Goal: Task Accomplishment & Management: Manage account settings

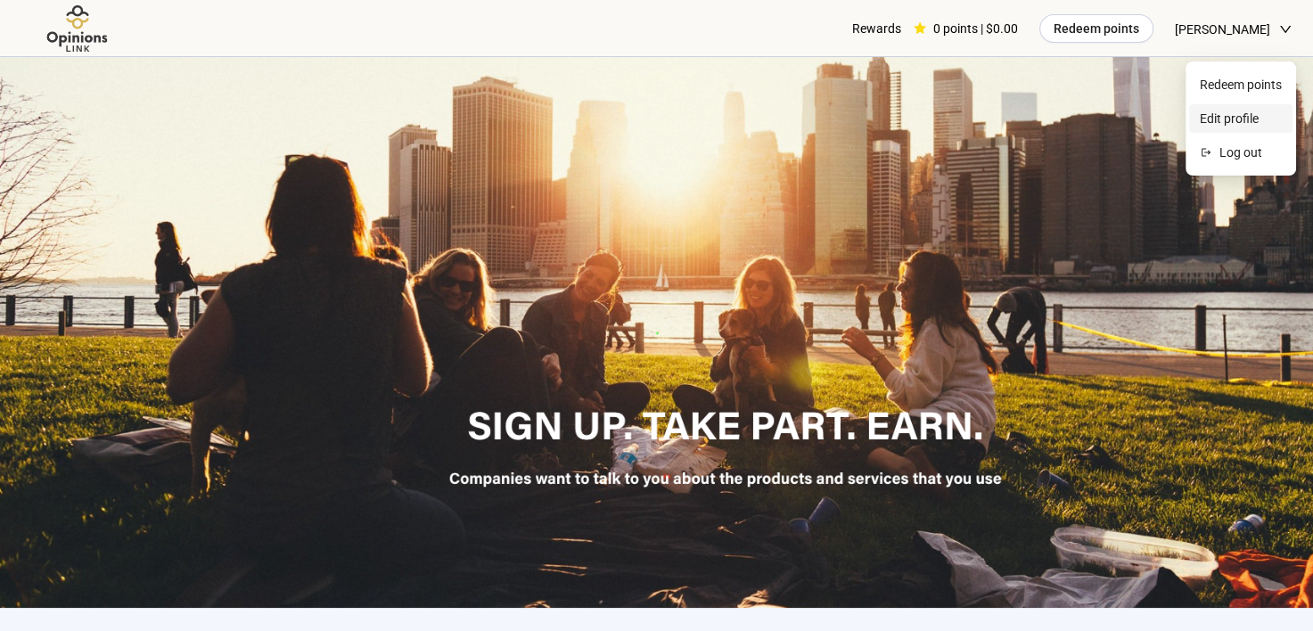
click at [1224, 112] on span "Edit profile" at bounding box center [1241, 119] width 82 height 20
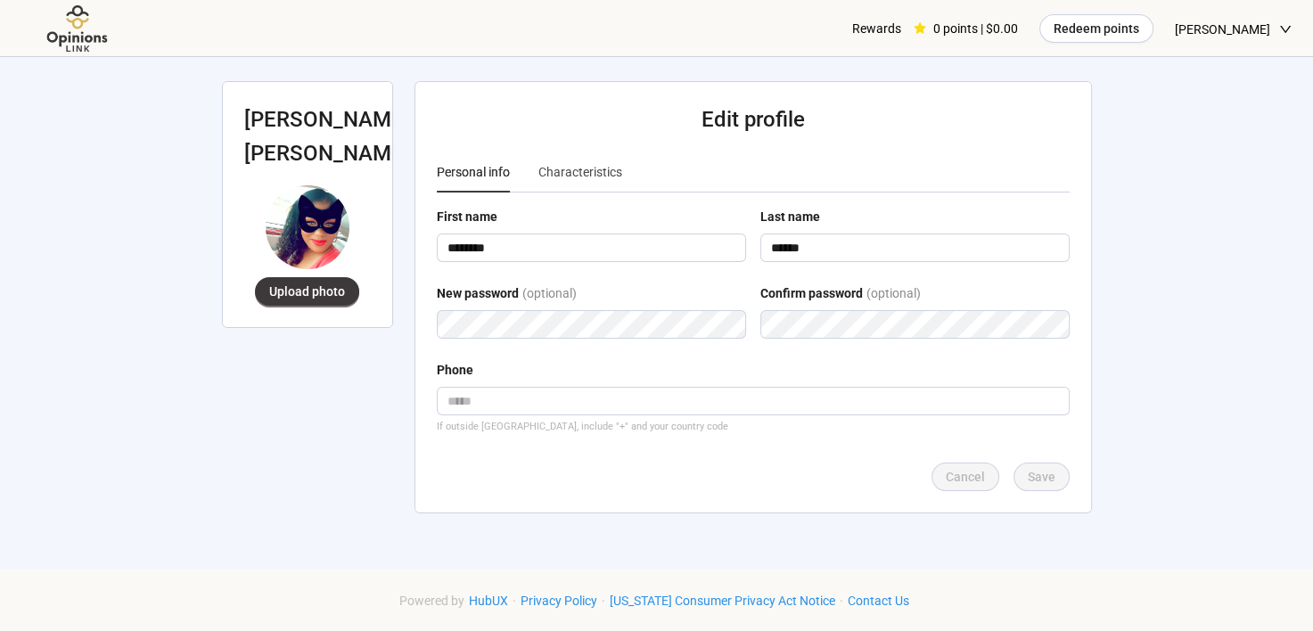
click at [585, 160] on div "Characteristics" at bounding box center [580, 172] width 84 height 41
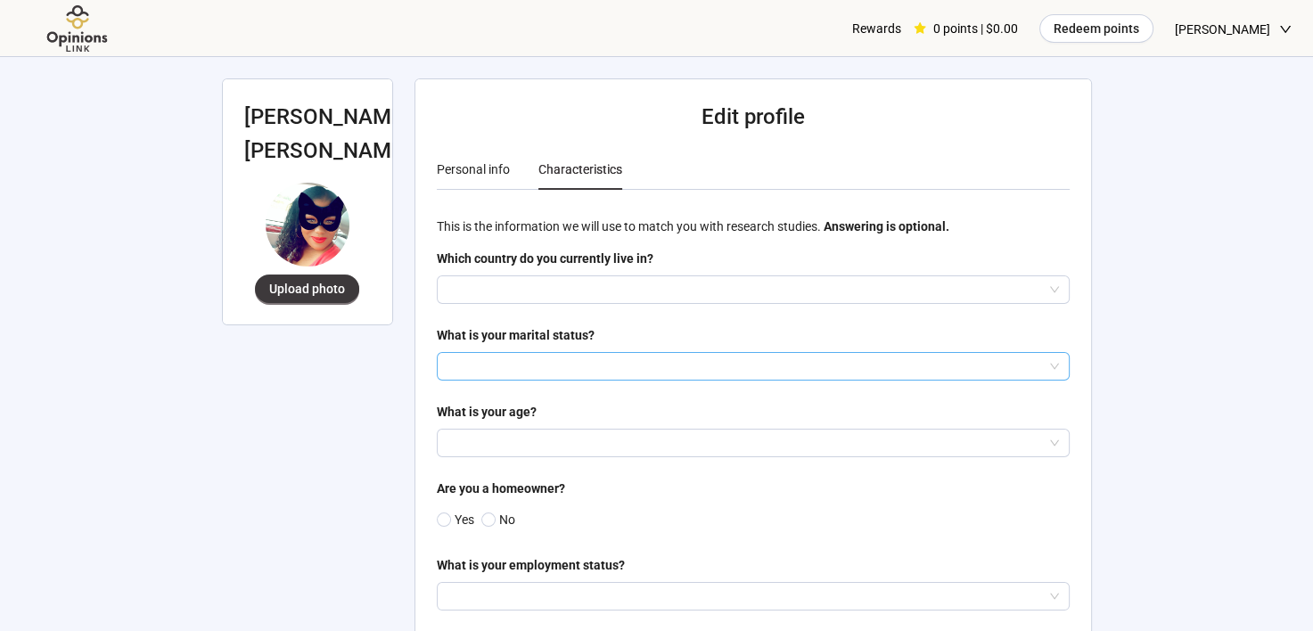
click at [475, 363] on input "search" at bounding box center [752, 366] width 611 height 27
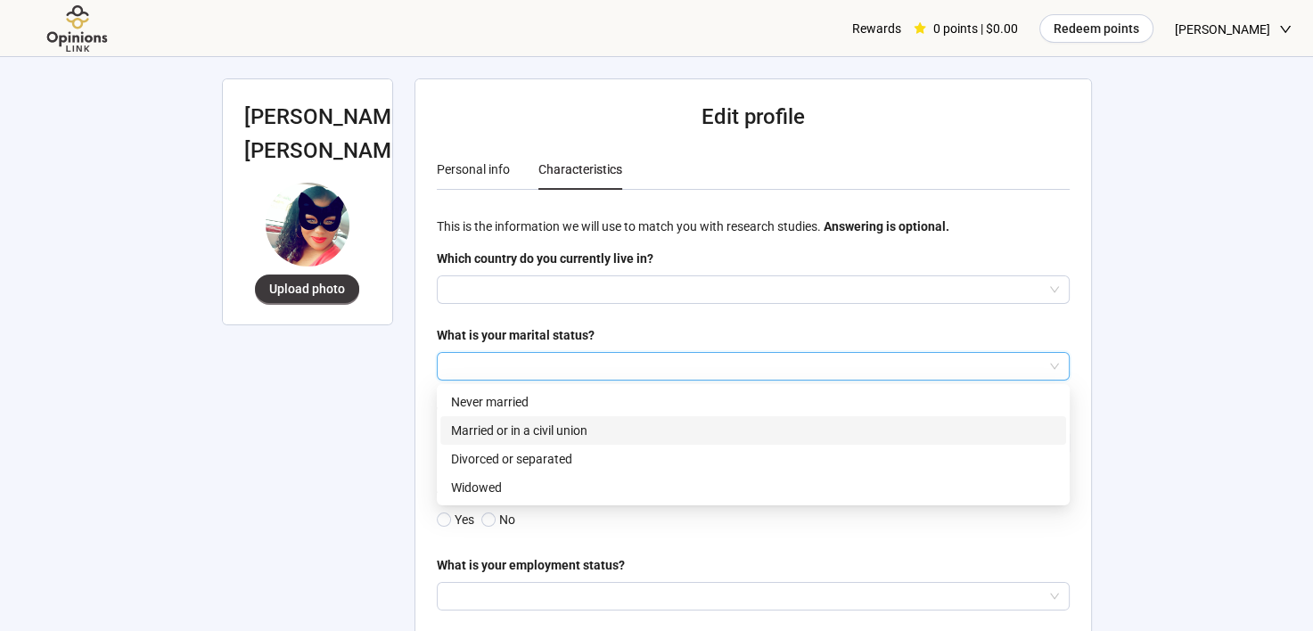
click at [485, 434] on p "Married or in a civil union" at bounding box center [753, 431] width 604 height 20
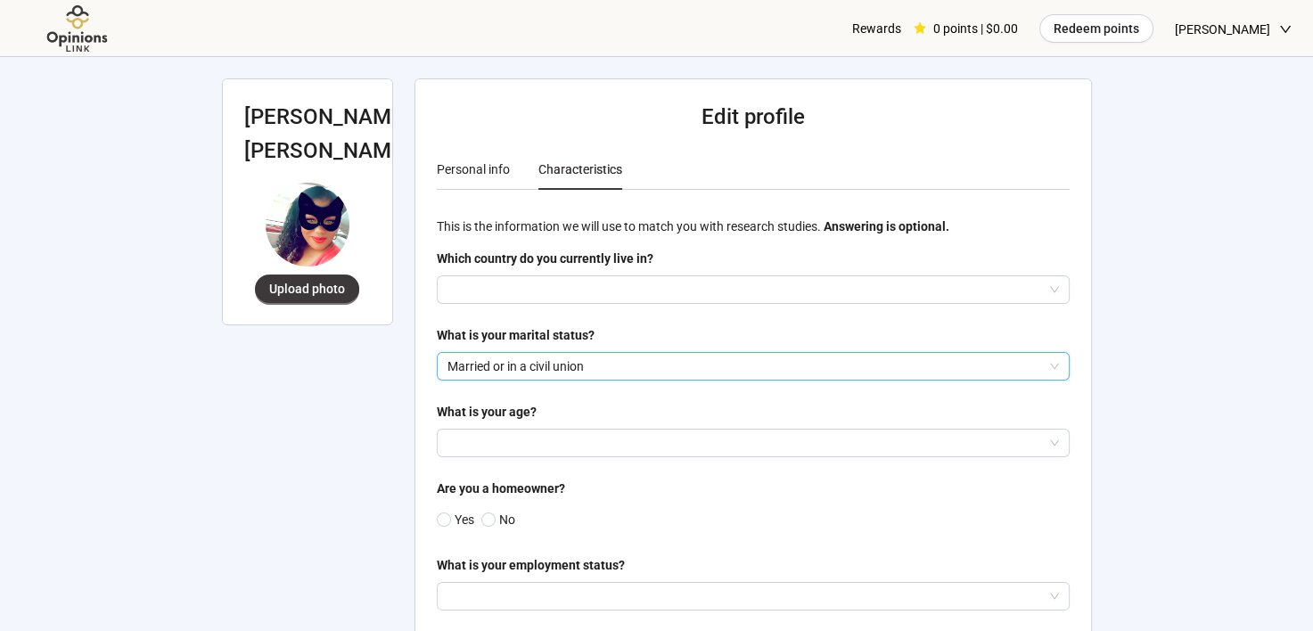
click at [491, 296] on input "search" at bounding box center [752, 289] width 611 height 27
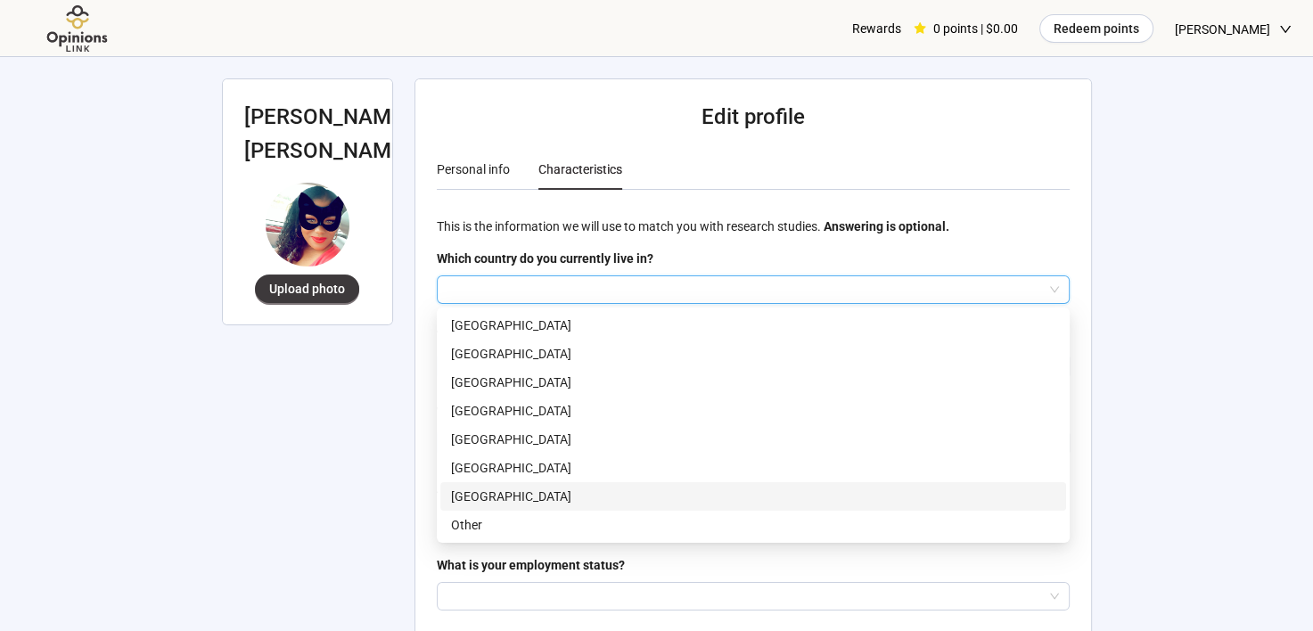
click at [478, 488] on p "[GEOGRAPHIC_DATA]" at bounding box center [753, 497] width 604 height 20
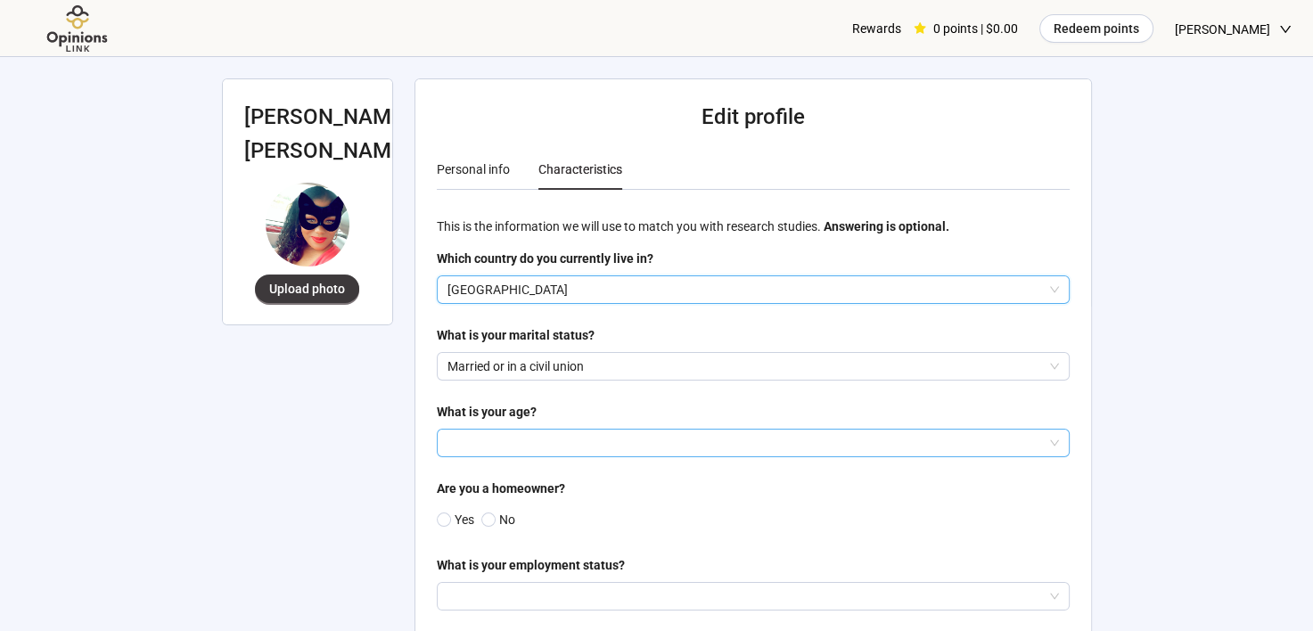
click at [488, 454] on input "search" at bounding box center [752, 443] width 611 height 27
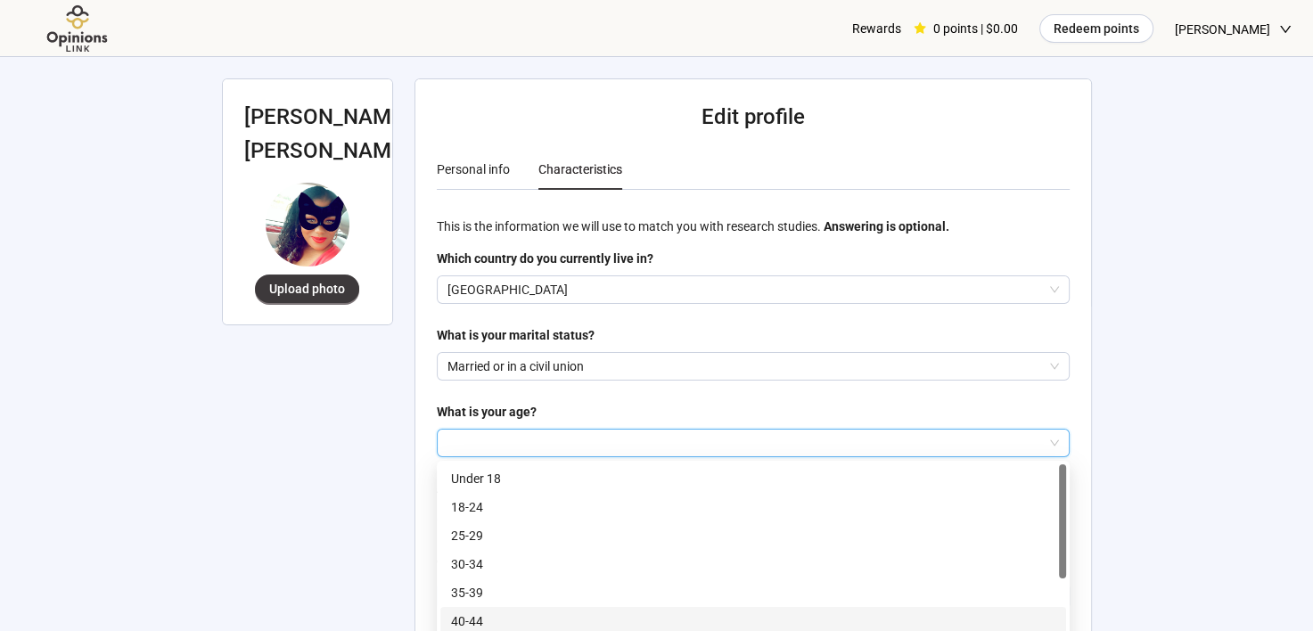
click at [480, 615] on p "40-44" at bounding box center [753, 621] width 604 height 20
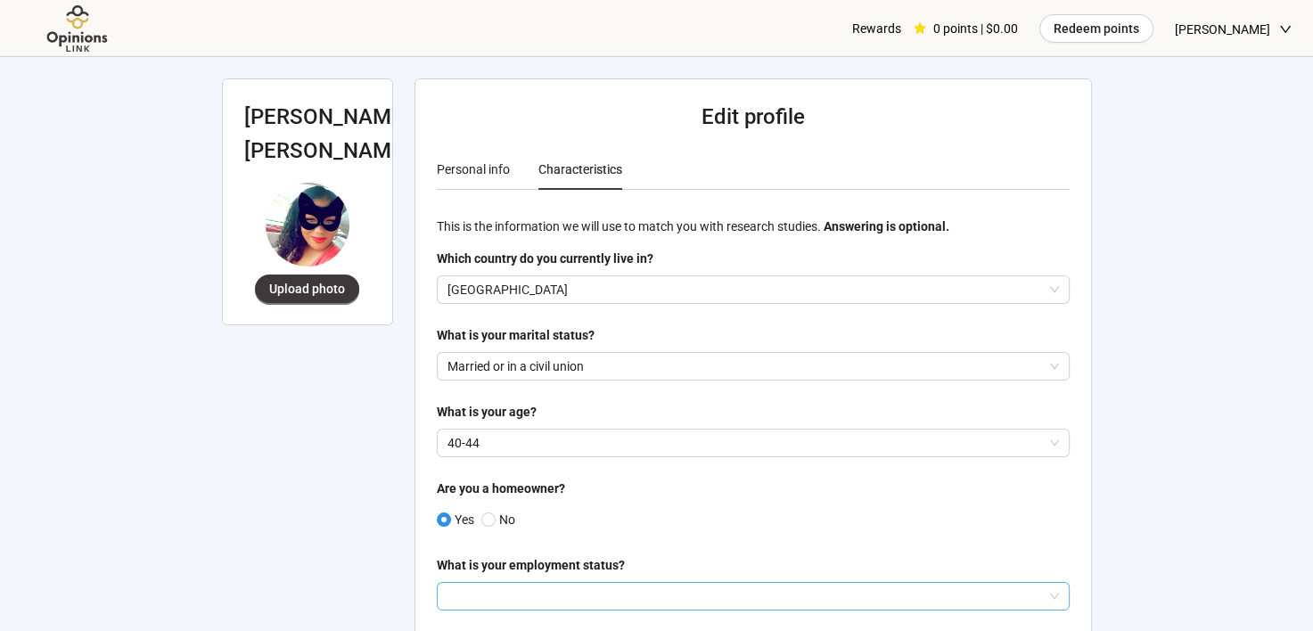
click at [467, 592] on input "search" at bounding box center [752, 596] width 611 height 27
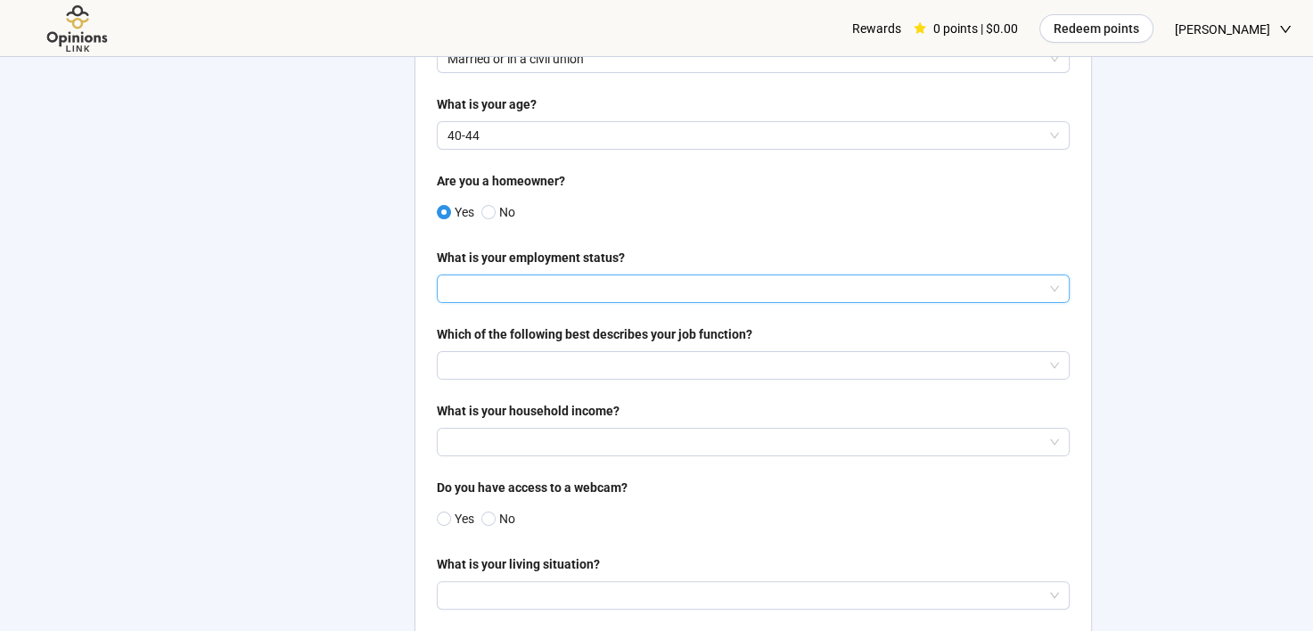
scroll to position [324, 0]
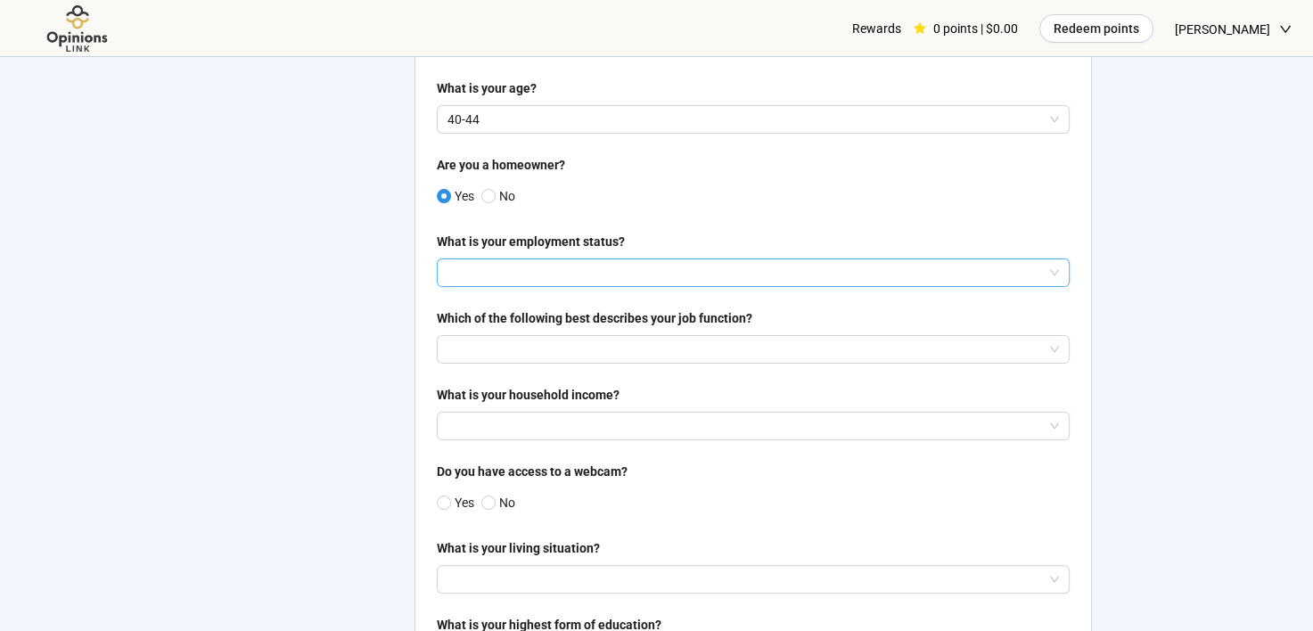
click at [545, 274] on input "search" at bounding box center [752, 272] width 611 height 27
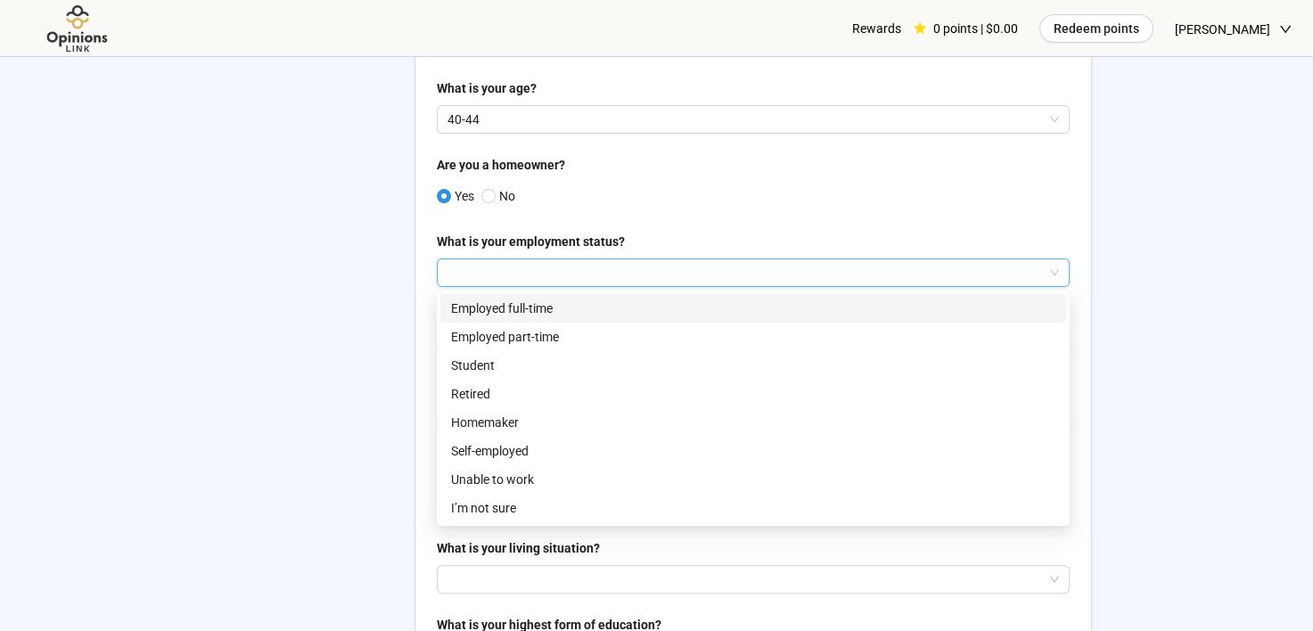
click at [521, 307] on p "Employed full-time" at bounding box center [753, 309] width 604 height 20
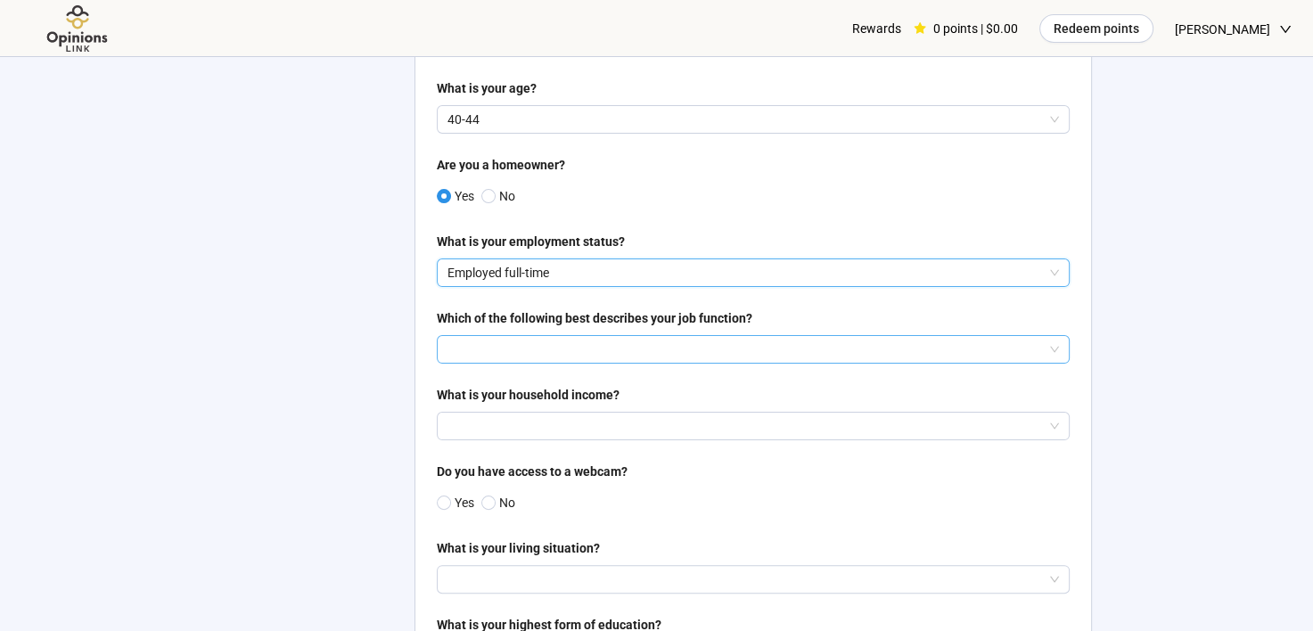
click at [490, 346] on input "search" at bounding box center [752, 349] width 611 height 27
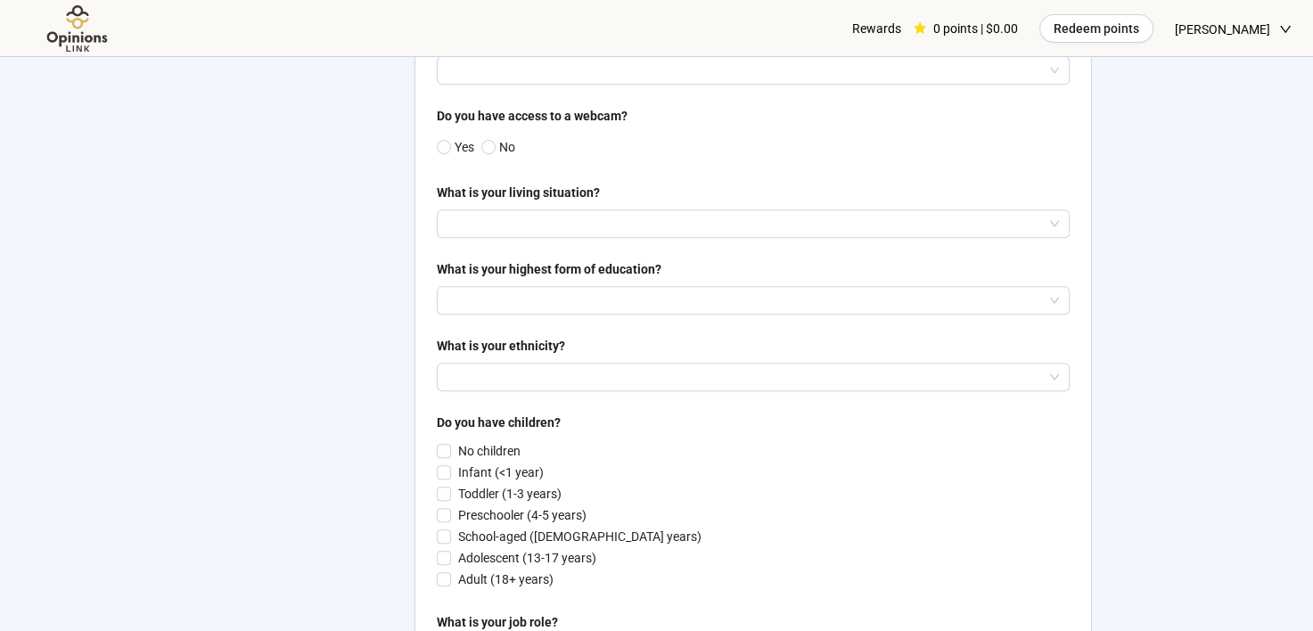
scroll to position [695, 0]
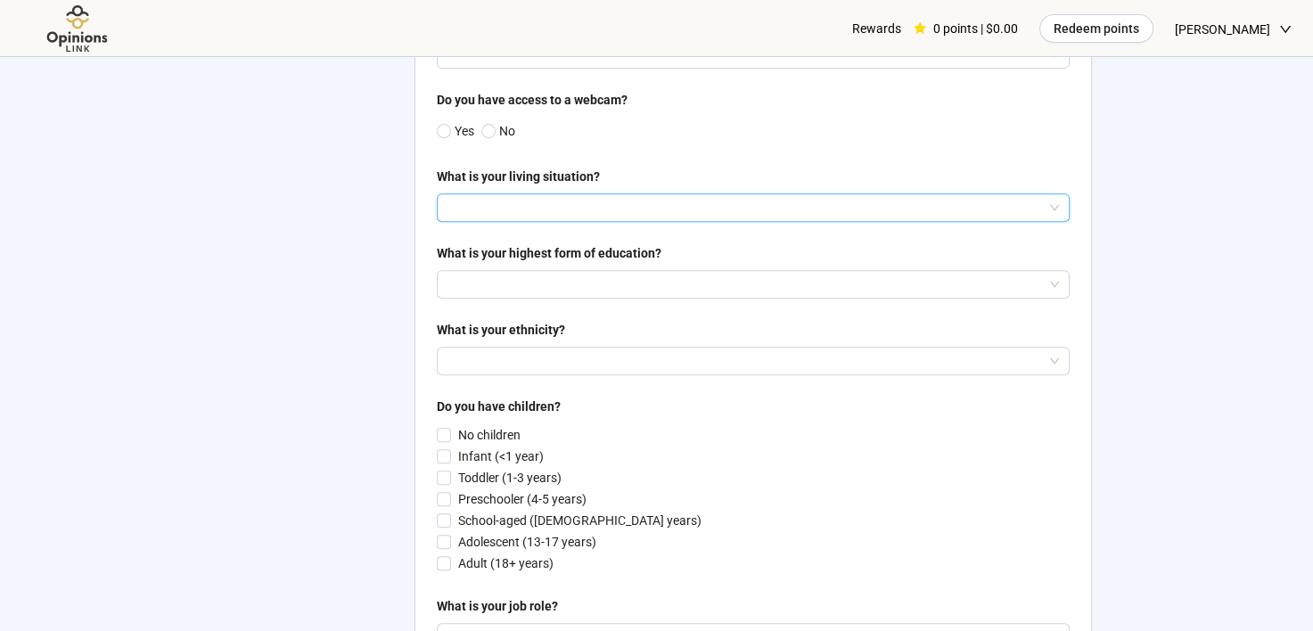
click at [511, 211] on input "search" at bounding box center [752, 207] width 611 height 27
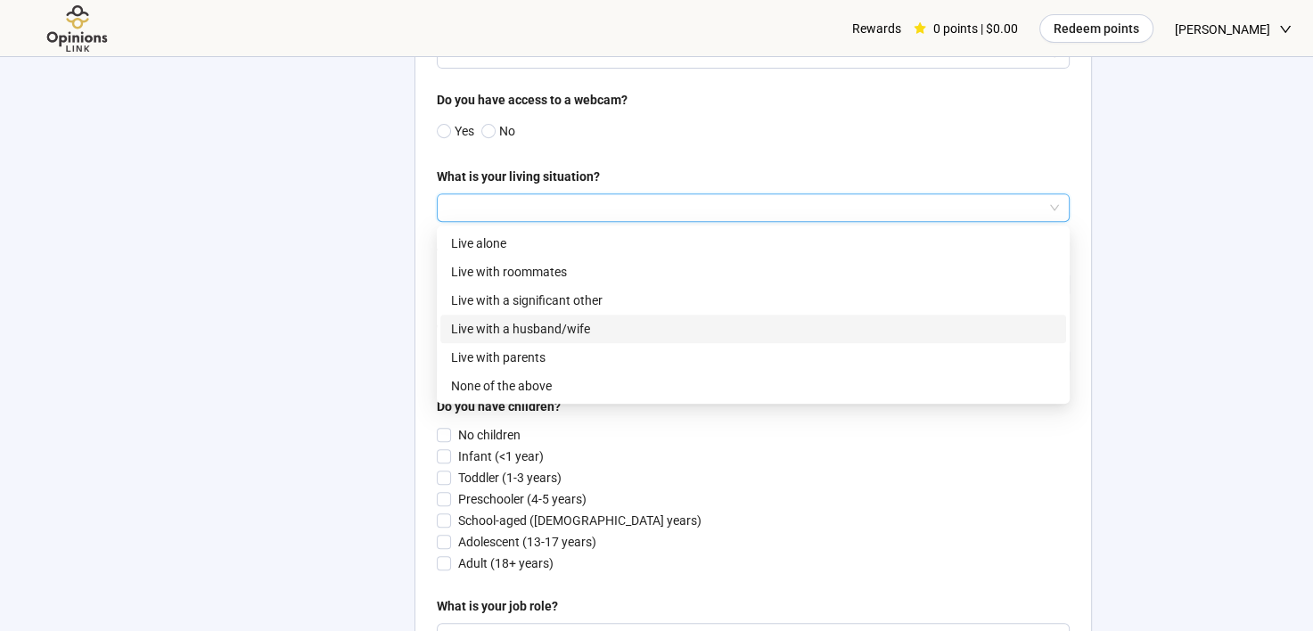
click at [507, 332] on p "Live with a husband/wife" at bounding box center [753, 329] width 604 height 20
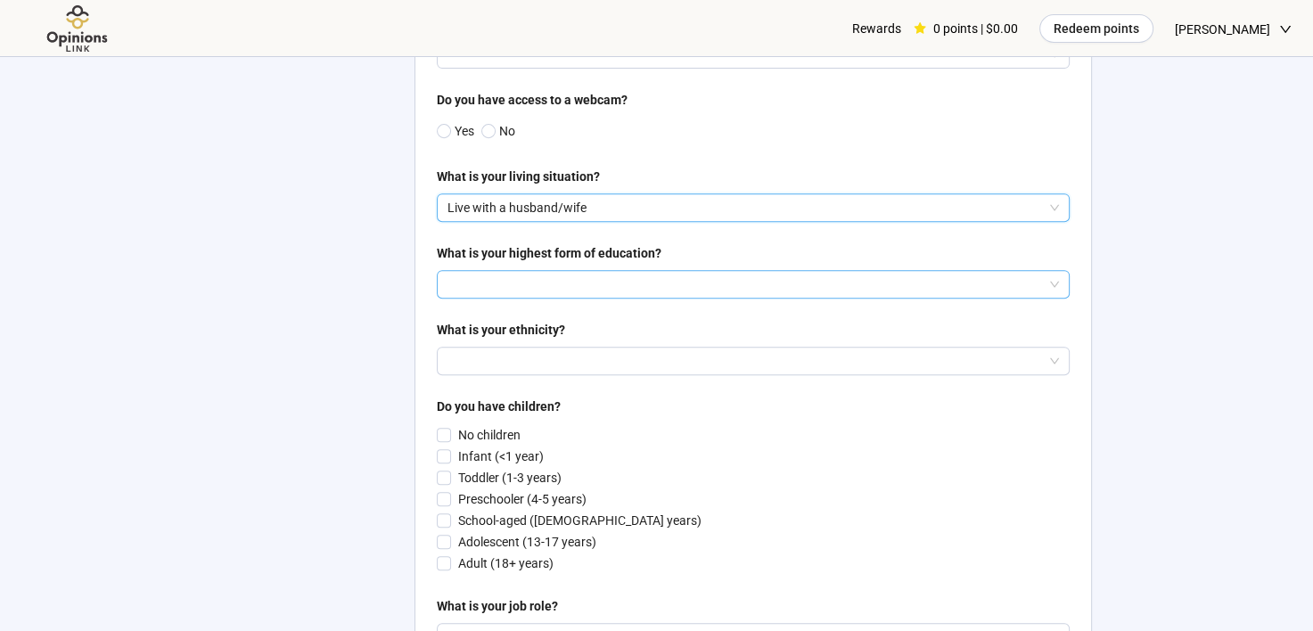
click at [480, 281] on input "search" at bounding box center [752, 284] width 611 height 27
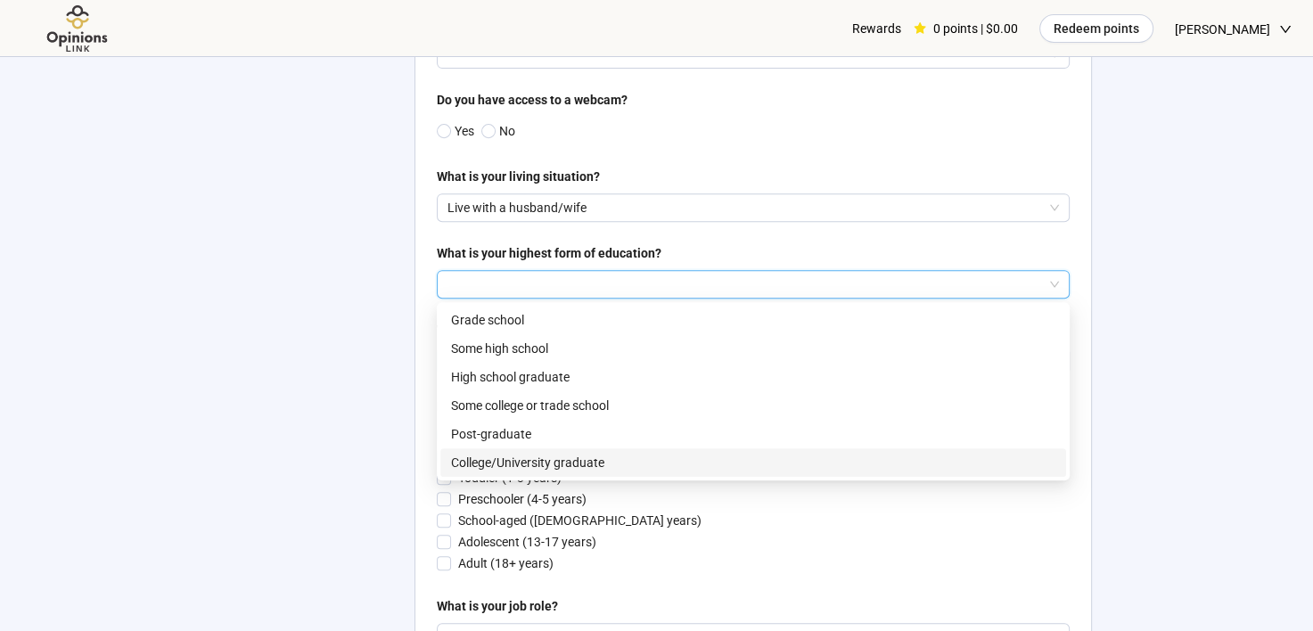
click at [493, 453] on p "College/University graduate" at bounding box center [753, 463] width 604 height 20
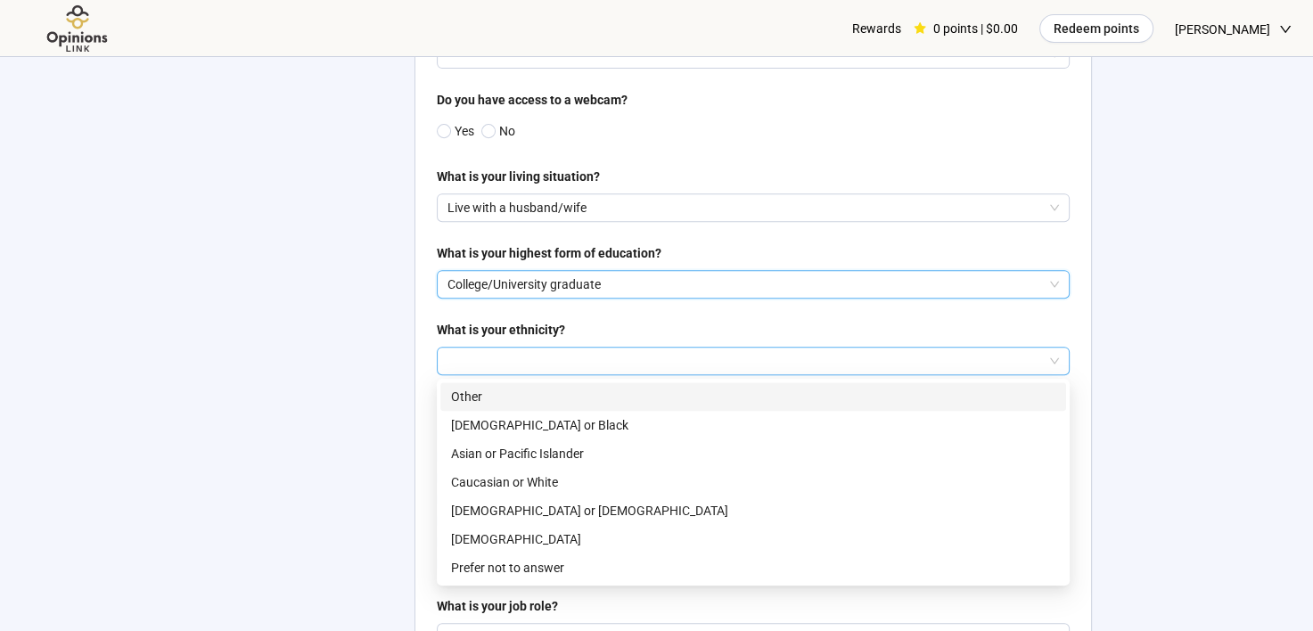
click at [480, 347] on div at bounding box center [753, 361] width 633 height 29
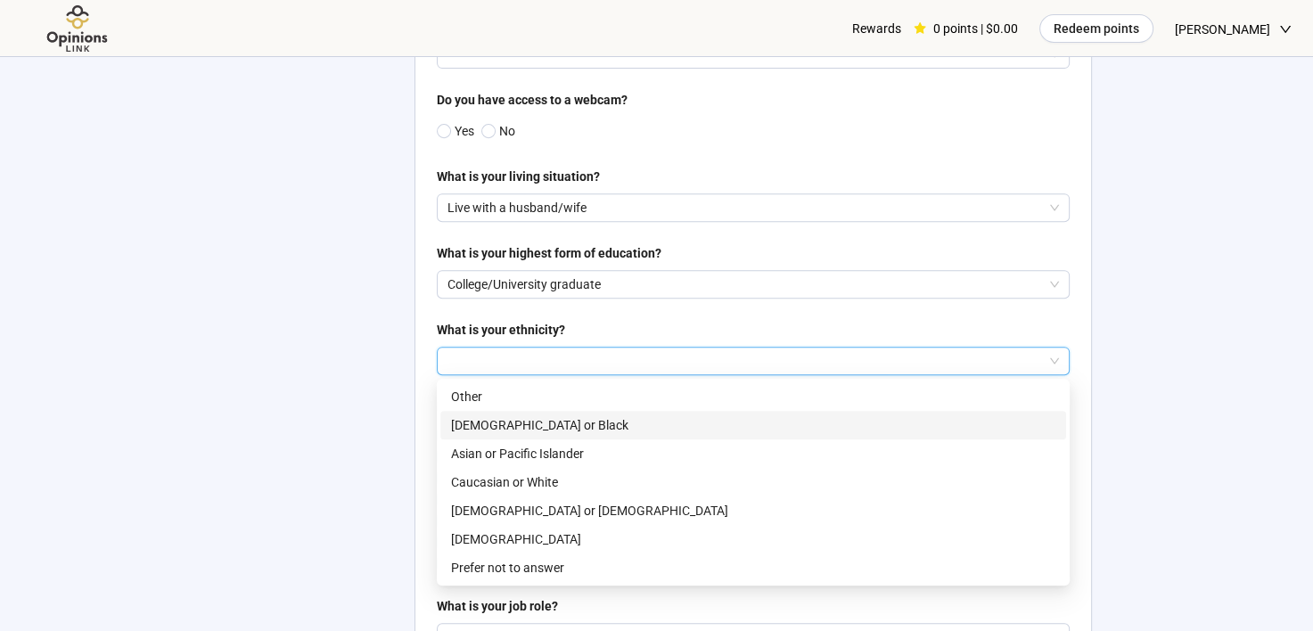
click at [492, 424] on p "[DEMOGRAPHIC_DATA] or Black" at bounding box center [753, 425] width 604 height 20
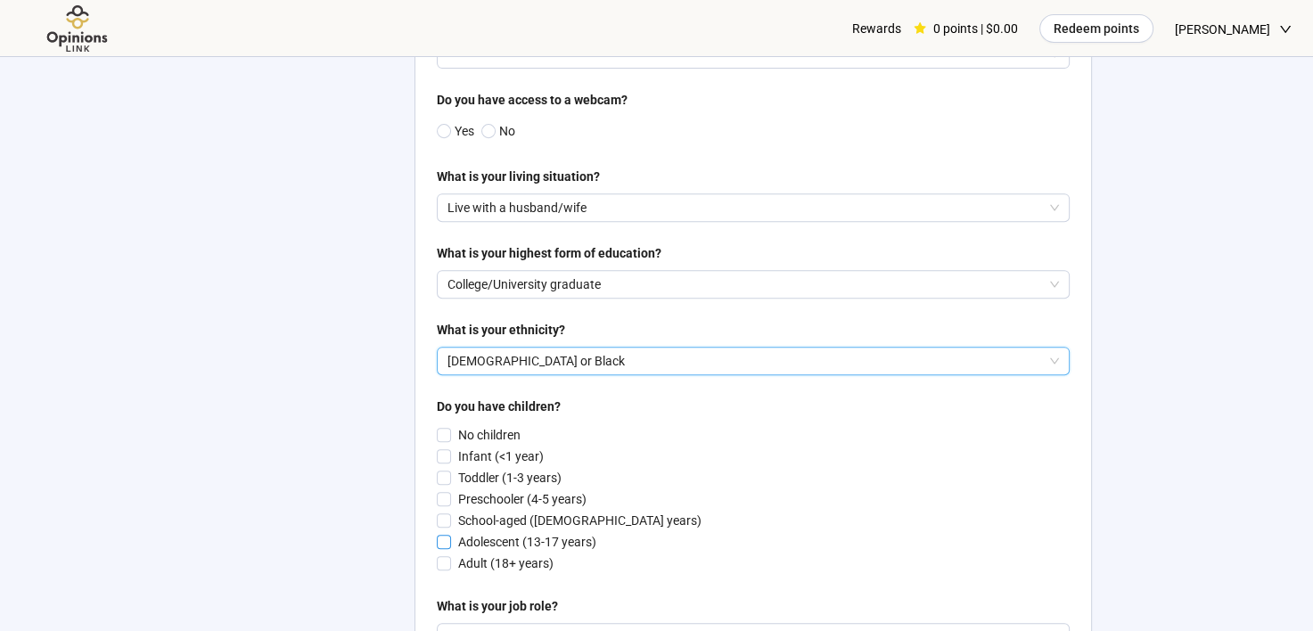
click at [525, 537] on p "Adolescent (13-17 years)" at bounding box center [527, 542] width 138 height 20
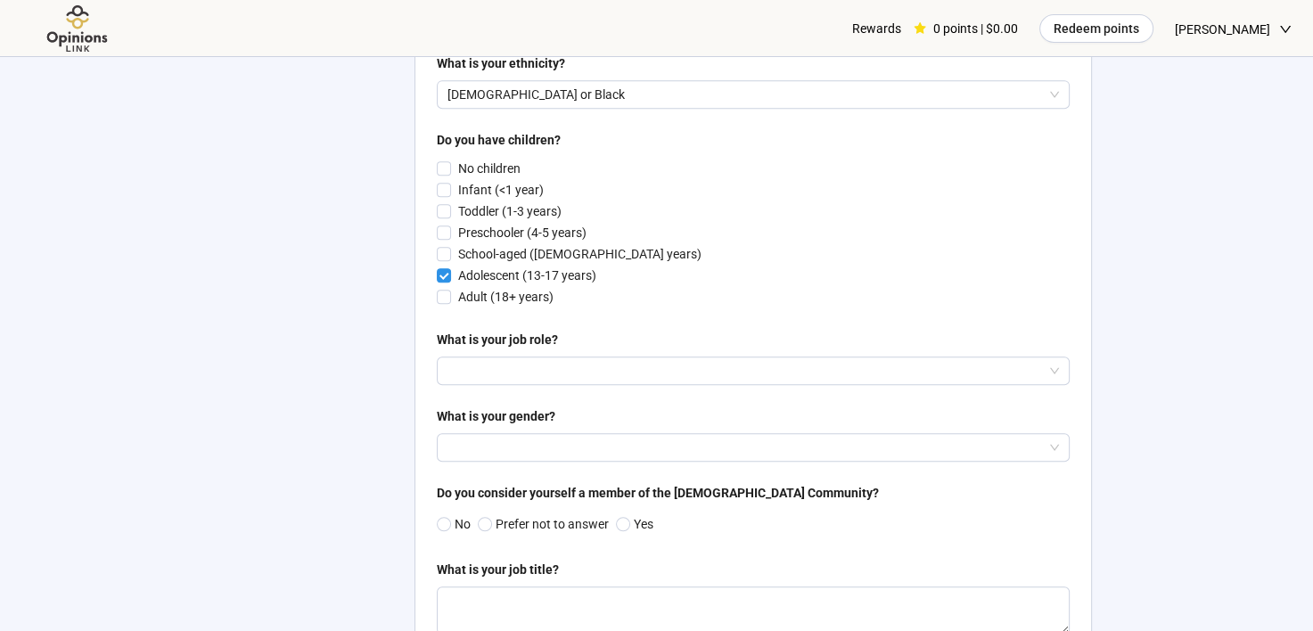
scroll to position [1009, 0]
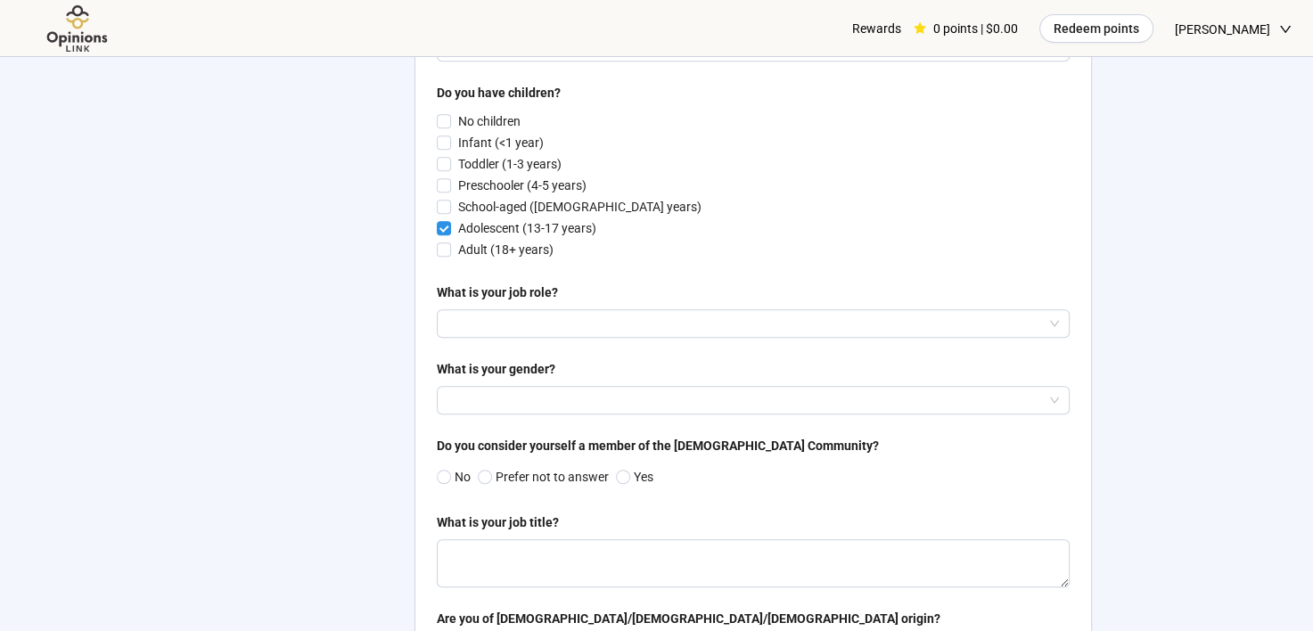
click at [535, 383] on div "What is your gender?" at bounding box center [753, 372] width 633 height 27
click at [511, 403] on input "search" at bounding box center [752, 400] width 611 height 27
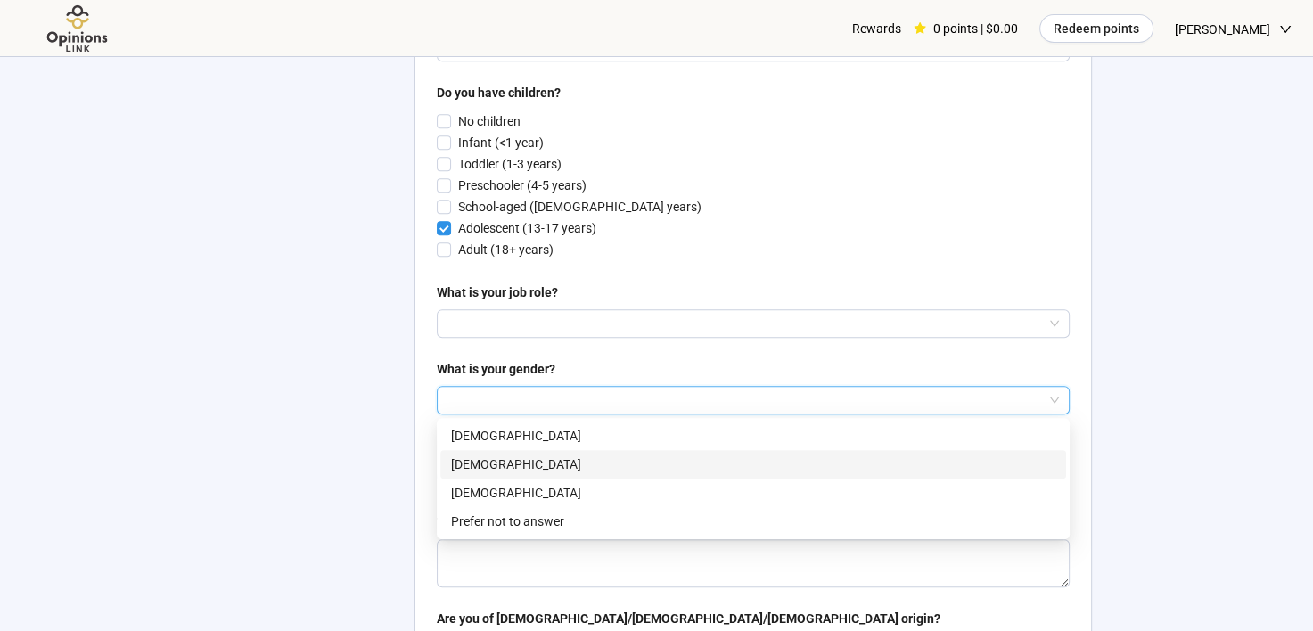
click at [500, 457] on p "[DEMOGRAPHIC_DATA]" at bounding box center [753, 465] width 604 height 20
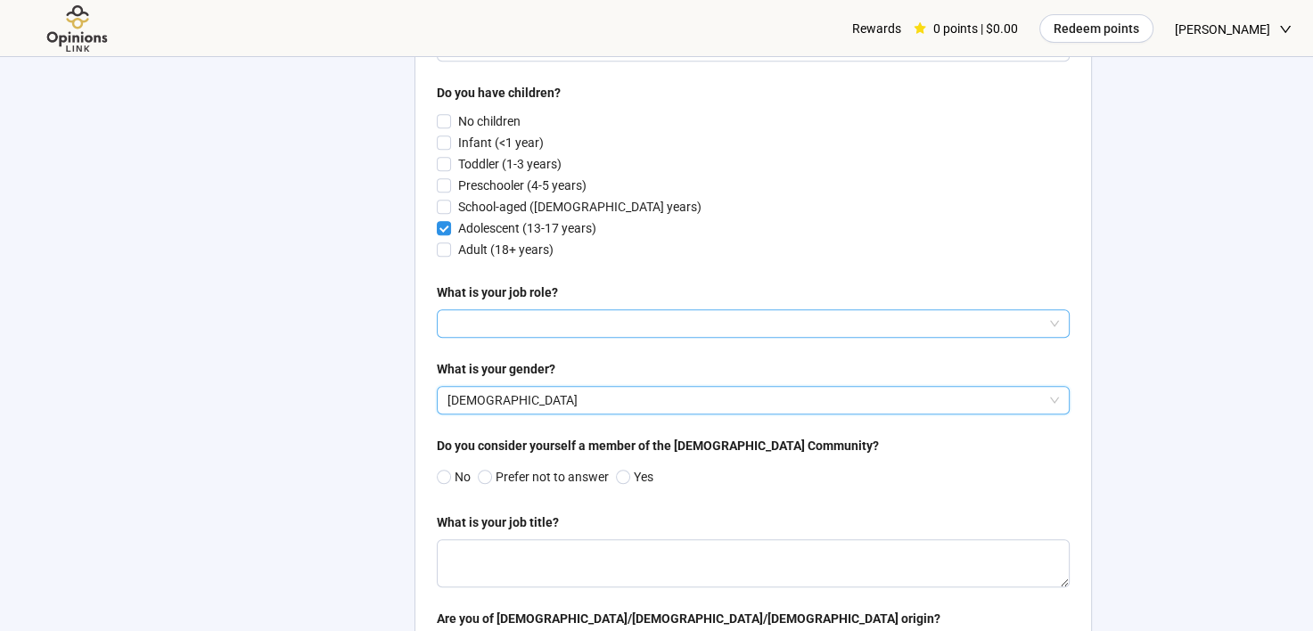
click at [504, 321] on input "search" at bounding box center [752, 323] width 611 height 27
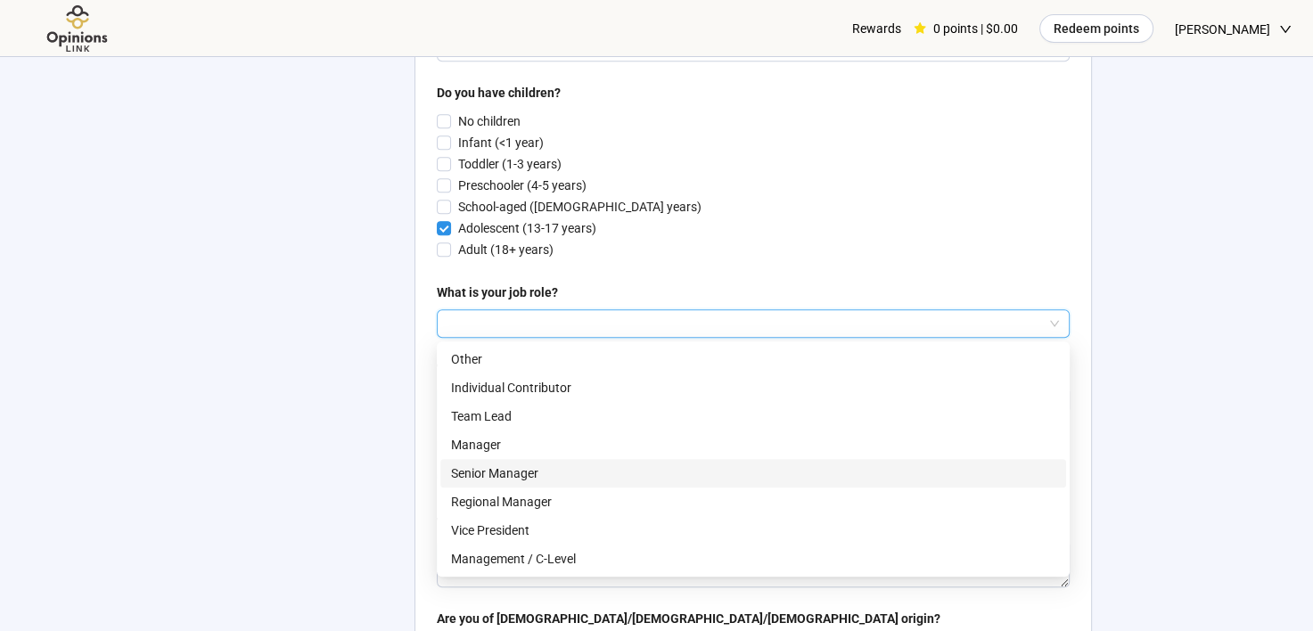
click at [506, 469] on p "Senior Manager" at bounding box center [753, 473] width 604 height 20
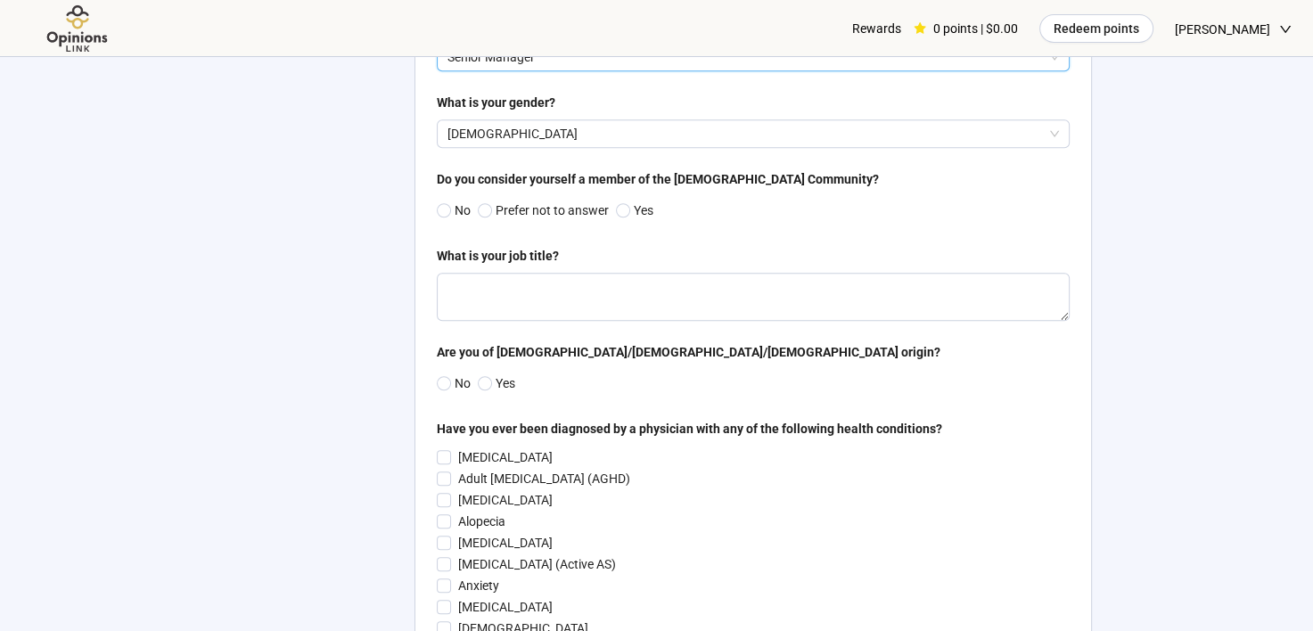
scroll to position [1285, 0]
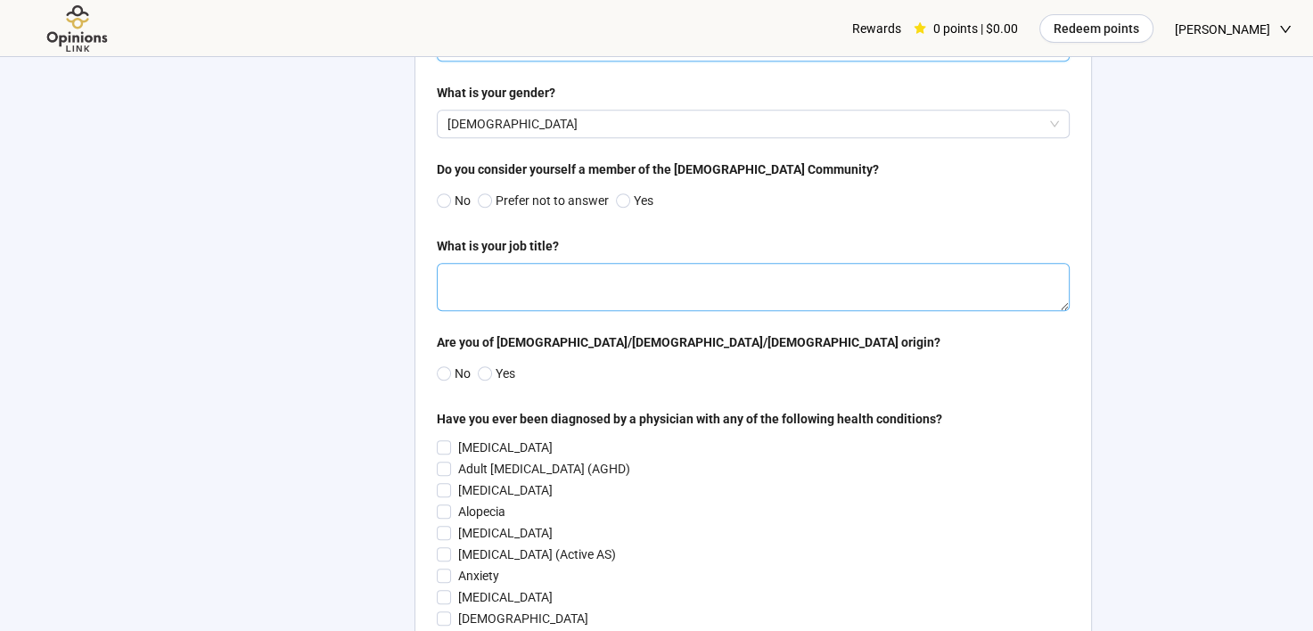
click at [869, 293] on textarea at bounding box center [753, 287] width 633 height 48
click at [451, 373] on span "No" at bounding box center [461, 374] width 20 height 20
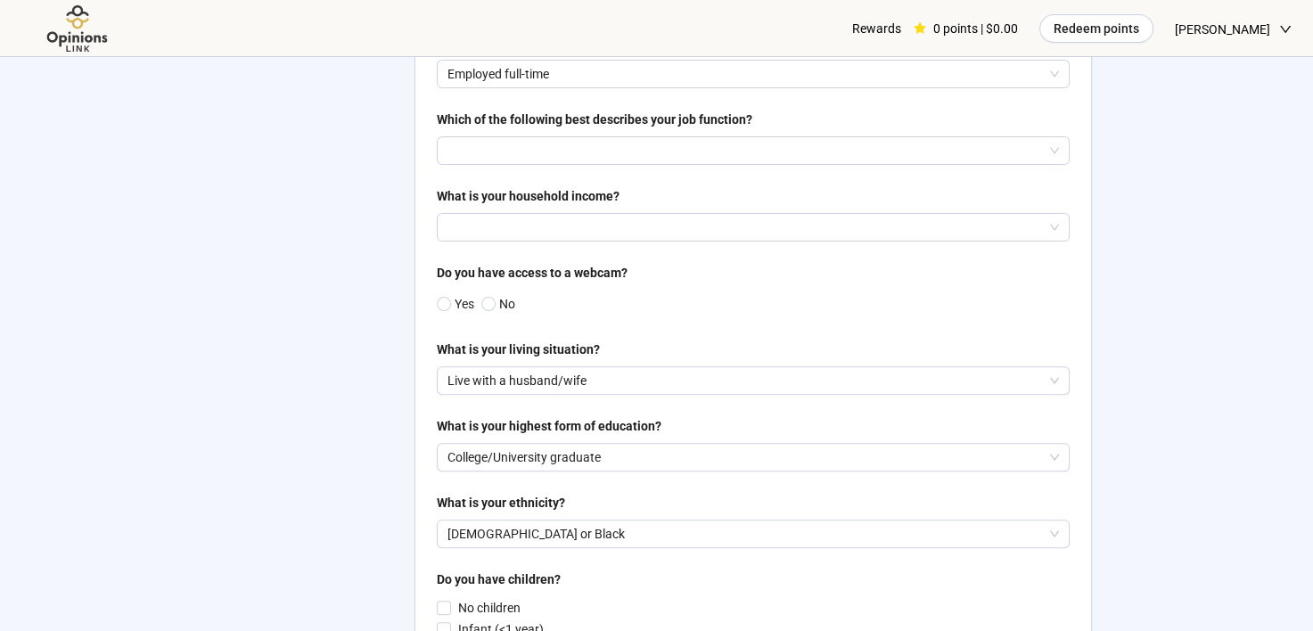
scroll to position [460, 0]
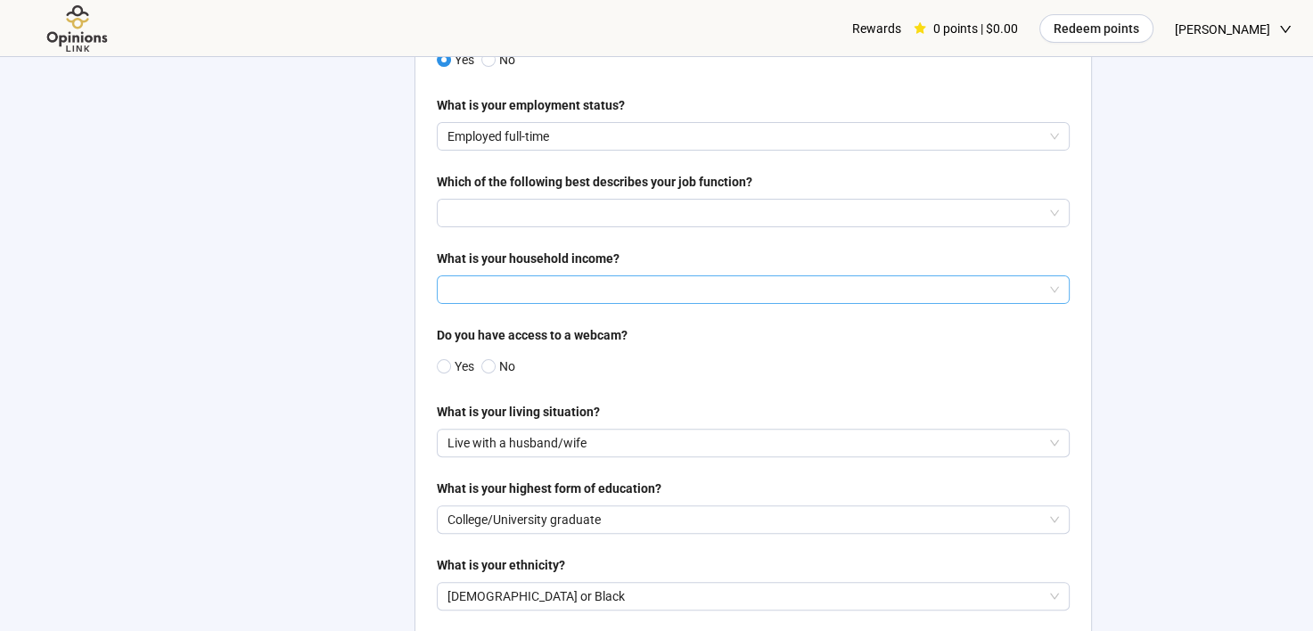
click at [538, 296] on input "search" at bounding box center [752, 289] width 611 height 27
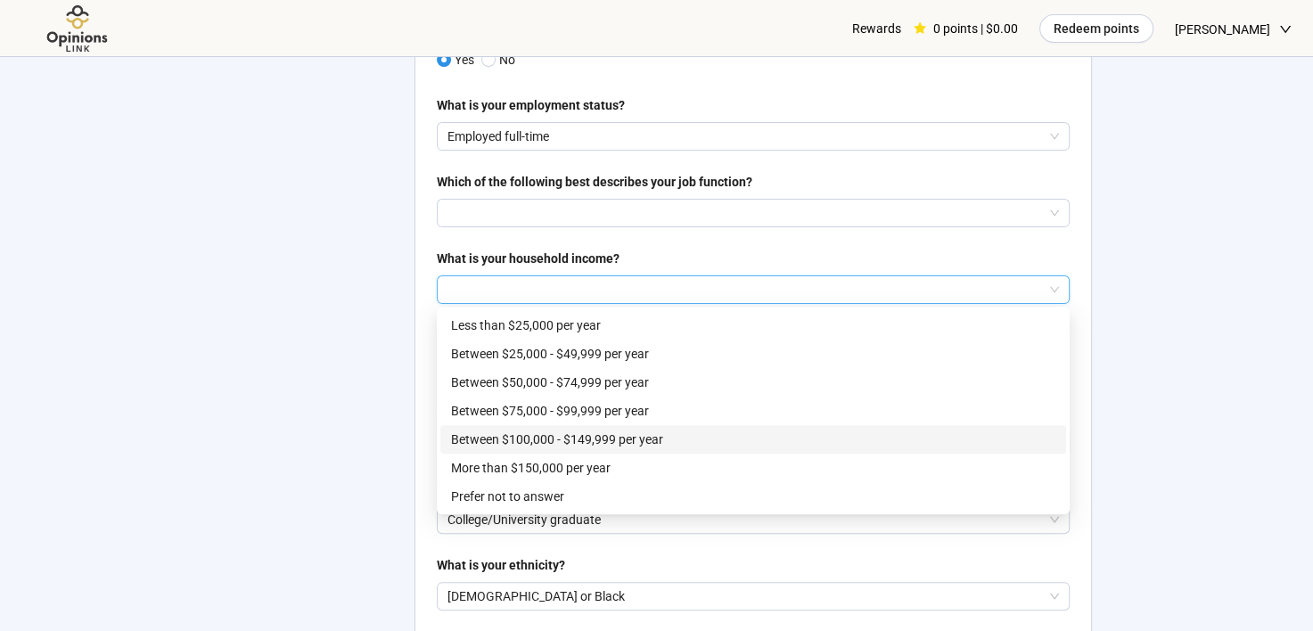
click at [568, 430] on p "Between $100,000 - $149,999 per year" at bounding box center [753, 440] width 604 height 20
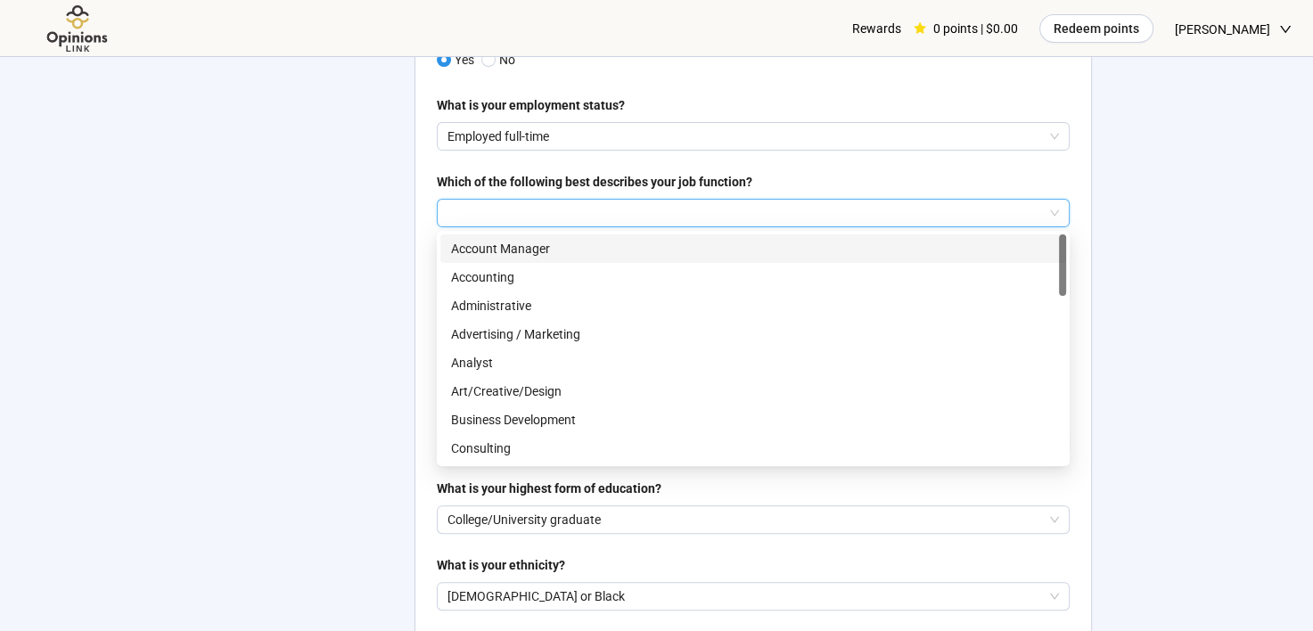
click at [537, 222] on input "search" at bounding box center [752, 213] width 611 height 27
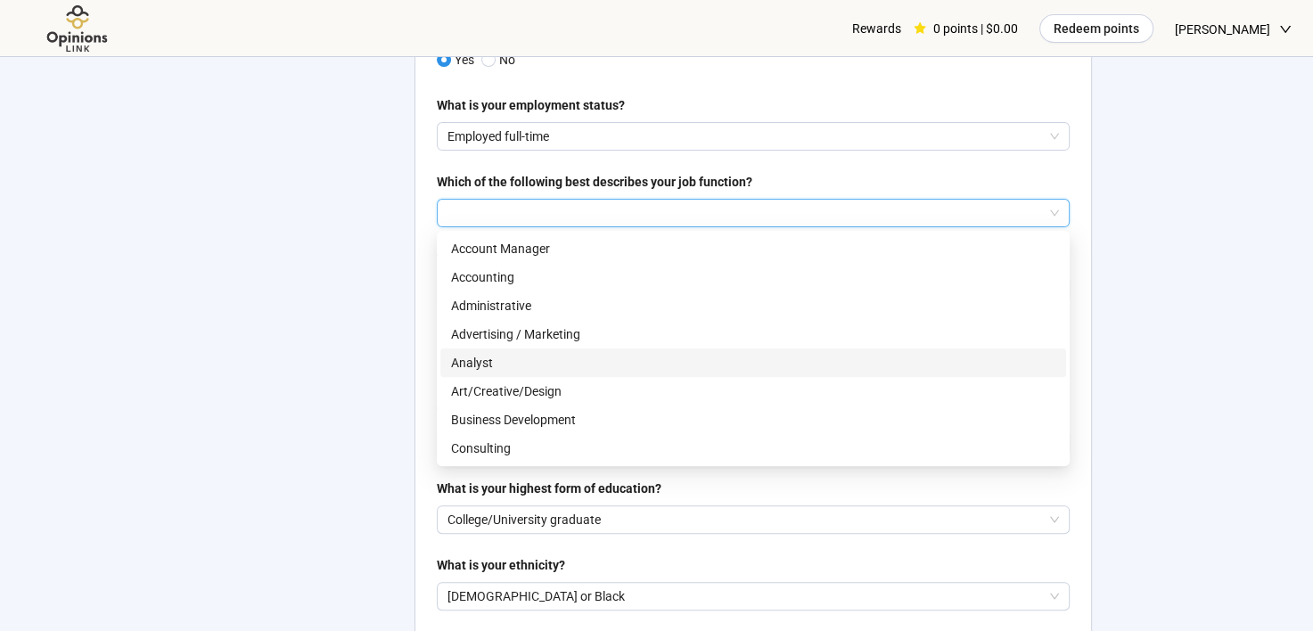
drag, startPoint x: 995, startPoint y: 265, endPoint x: 992, endPoint y: 383, distance: 118.6
click at [992, 383] on div "Account Manager Accounting Administrative Advertising / Marketing Analyst Art/C…" at bounding box center [753, 376] width 626 height 285
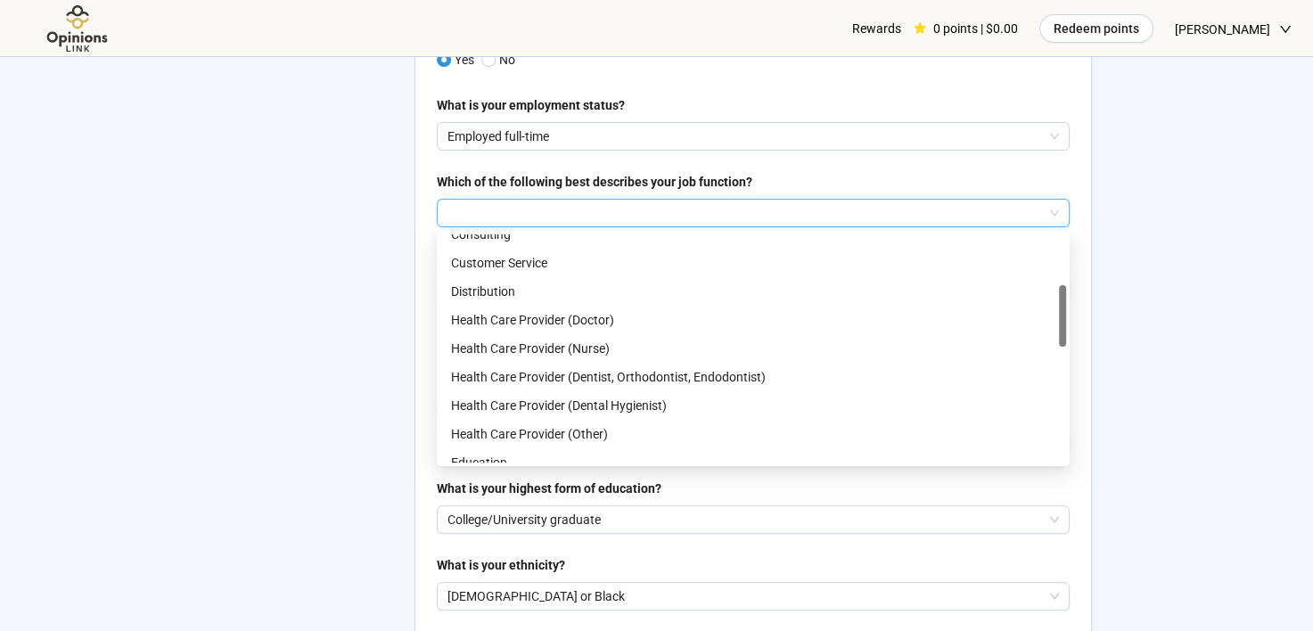
scroll to position [214, 0]
drag, startPoint x: 1062, startPoint y: 282, endPoint x: 1070, endPoint y: 326, distance: 45.1
click at [678, 431] on p "Health Care Provider (Other)" at bounding box center [753, 434] width 604 height 20
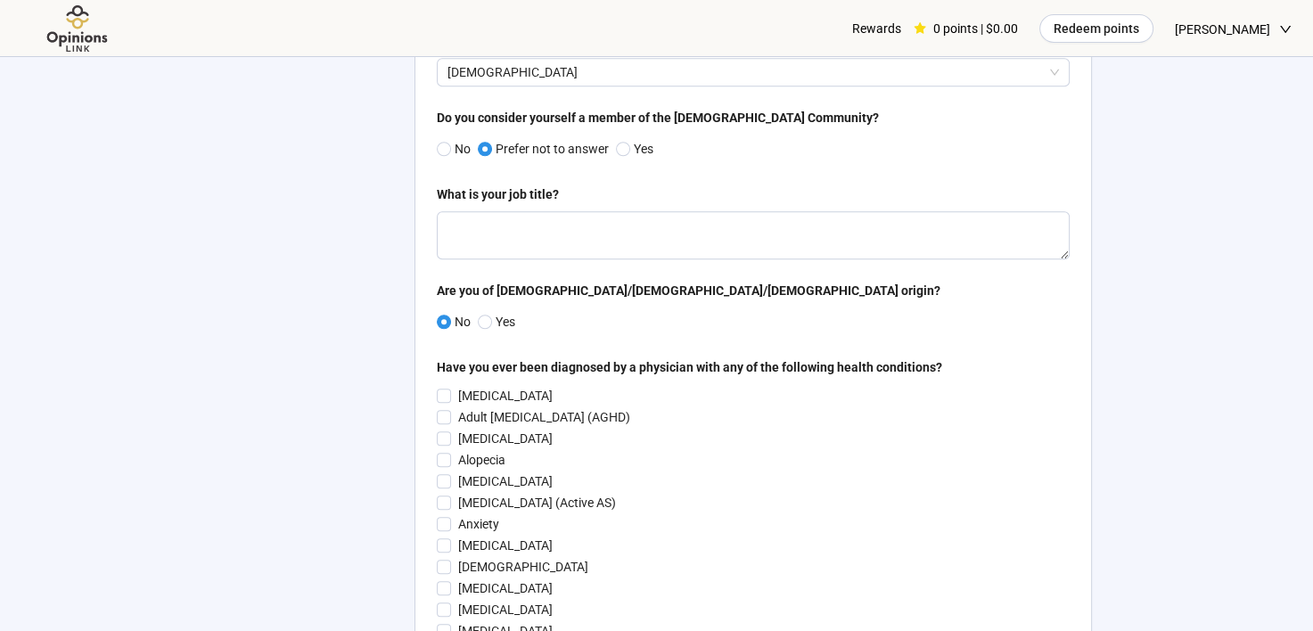
scroll to position [1358, 0]
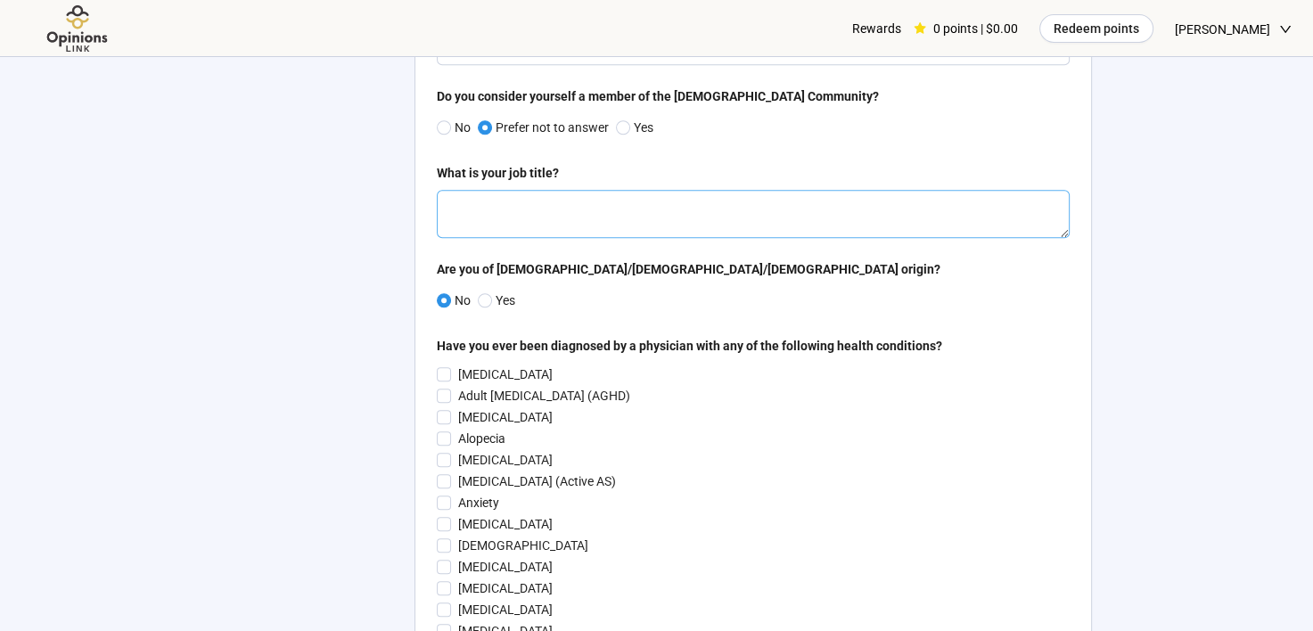
click at [950, 204] on textarea at bounding box center [753, 214] width 633 height 48
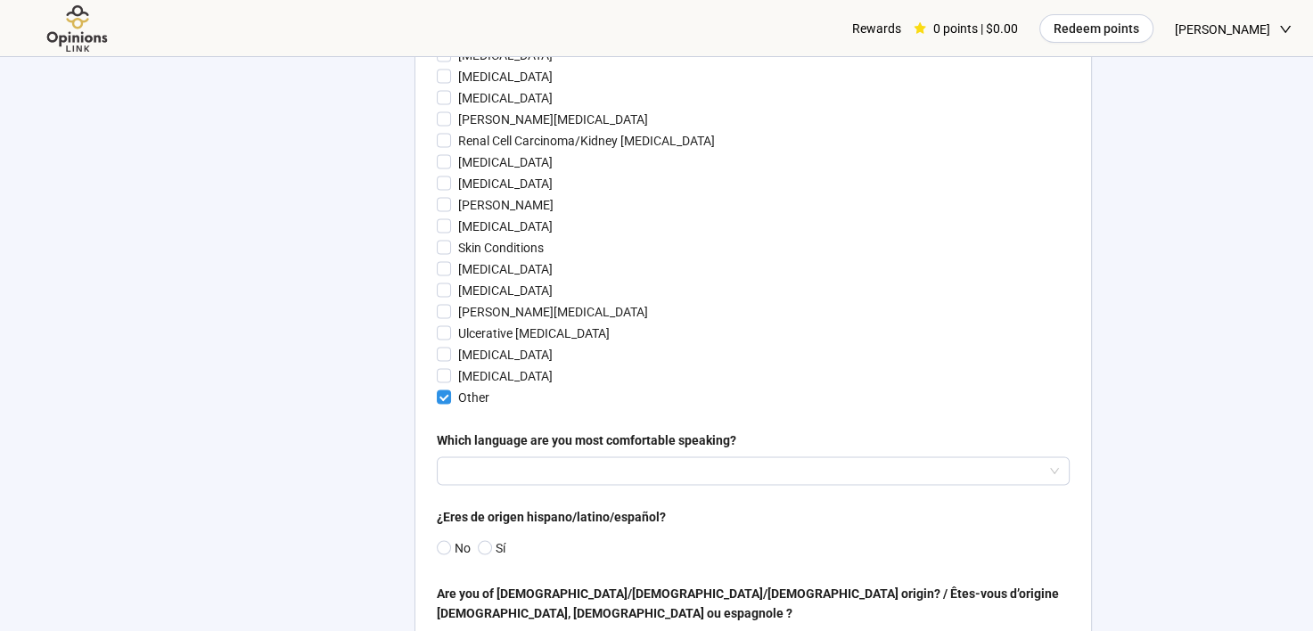
scroll to position [3371, 0]
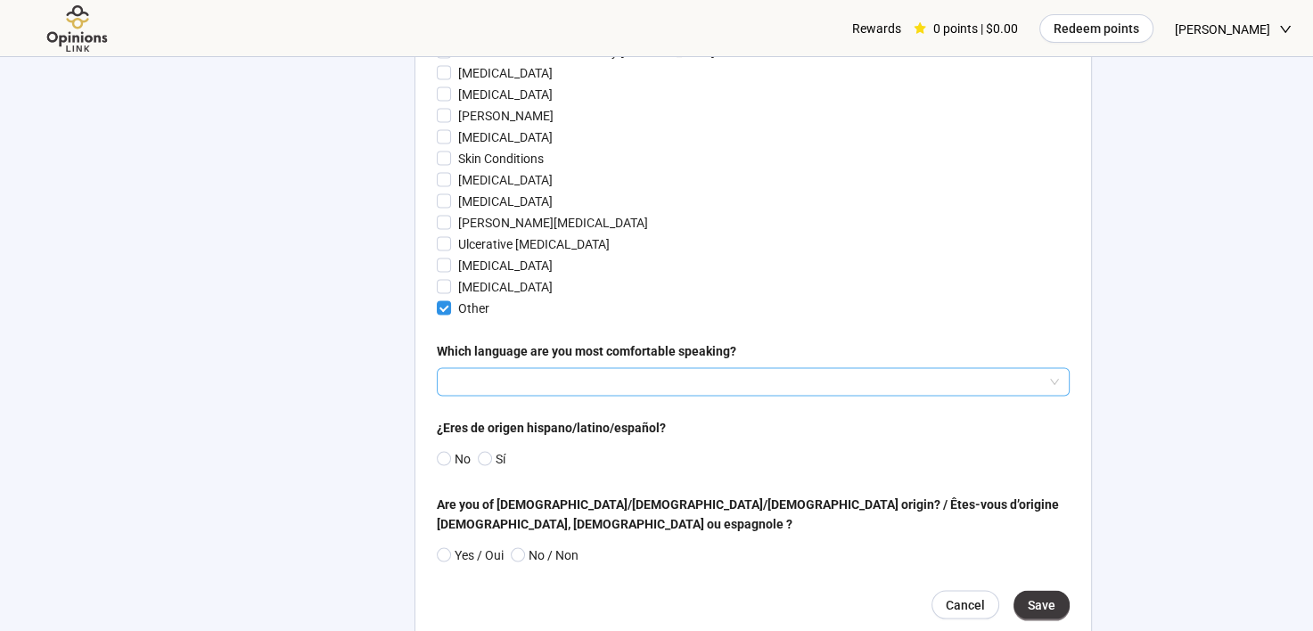
click at [843, 374] on input "search" at bounding box center [752, 382] width 611 height 27
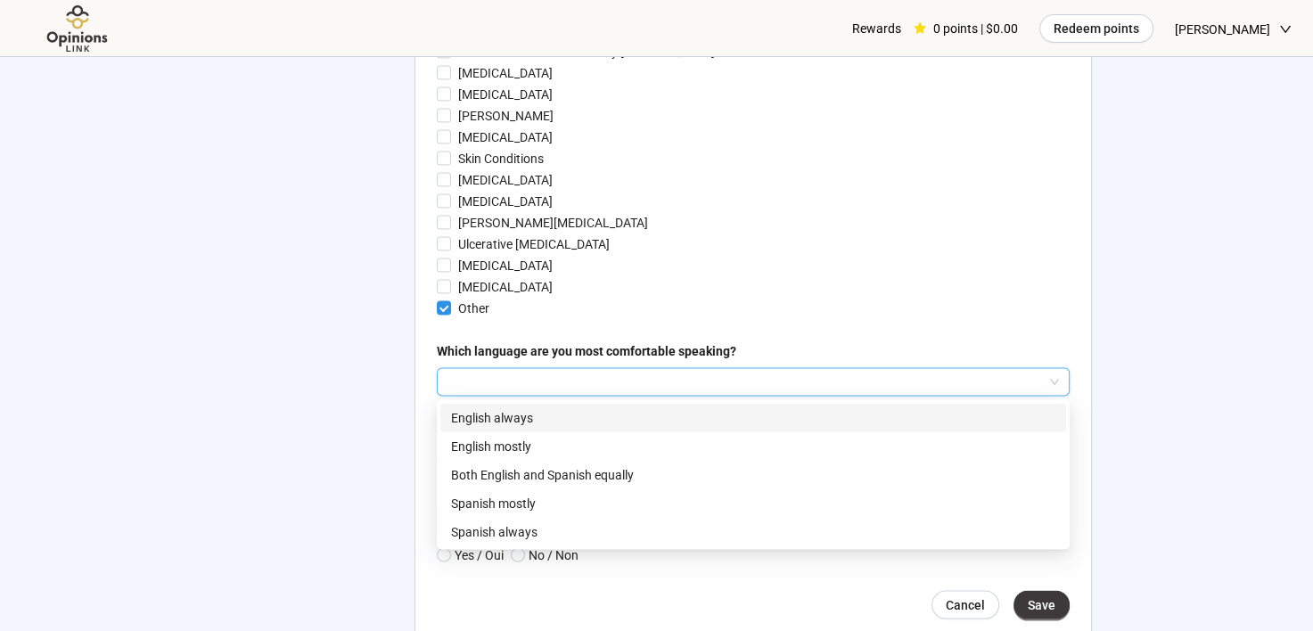
click at [631, 411] on p "English always" at bounding box center [753, 418] width 604 height 20
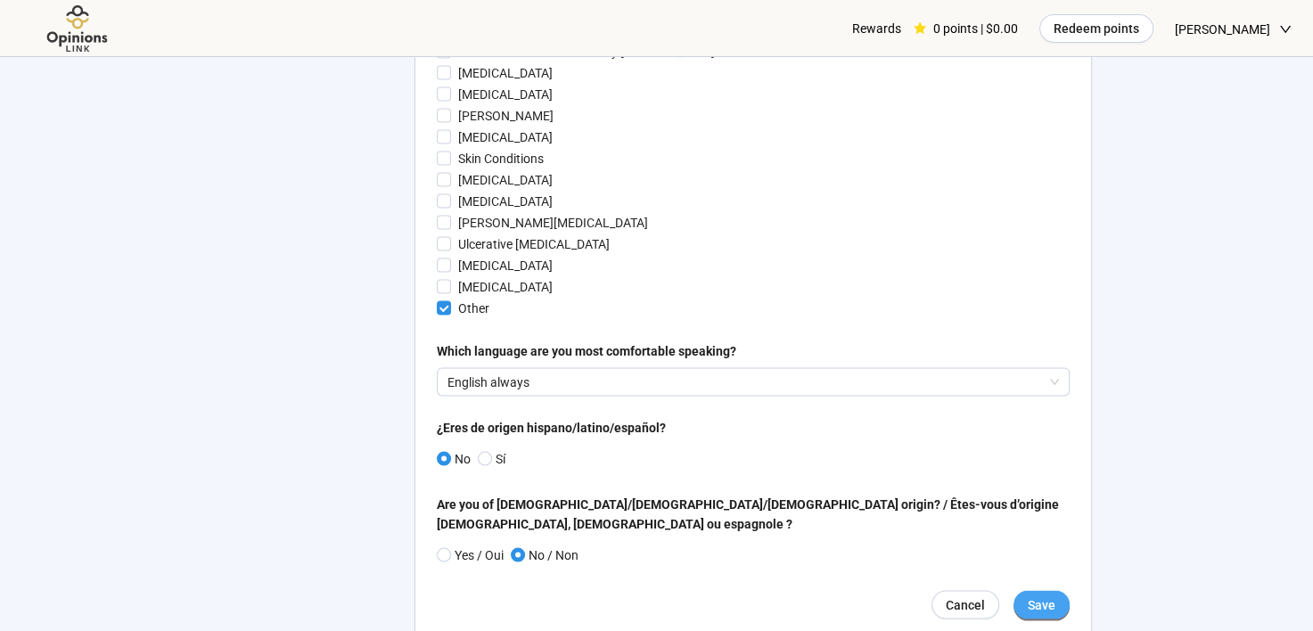
click at [1035, 595] on span "Save" at bounding box center [1042, 605] width 28 height 20
